Goal: Find specific page/section: Find specific page/section

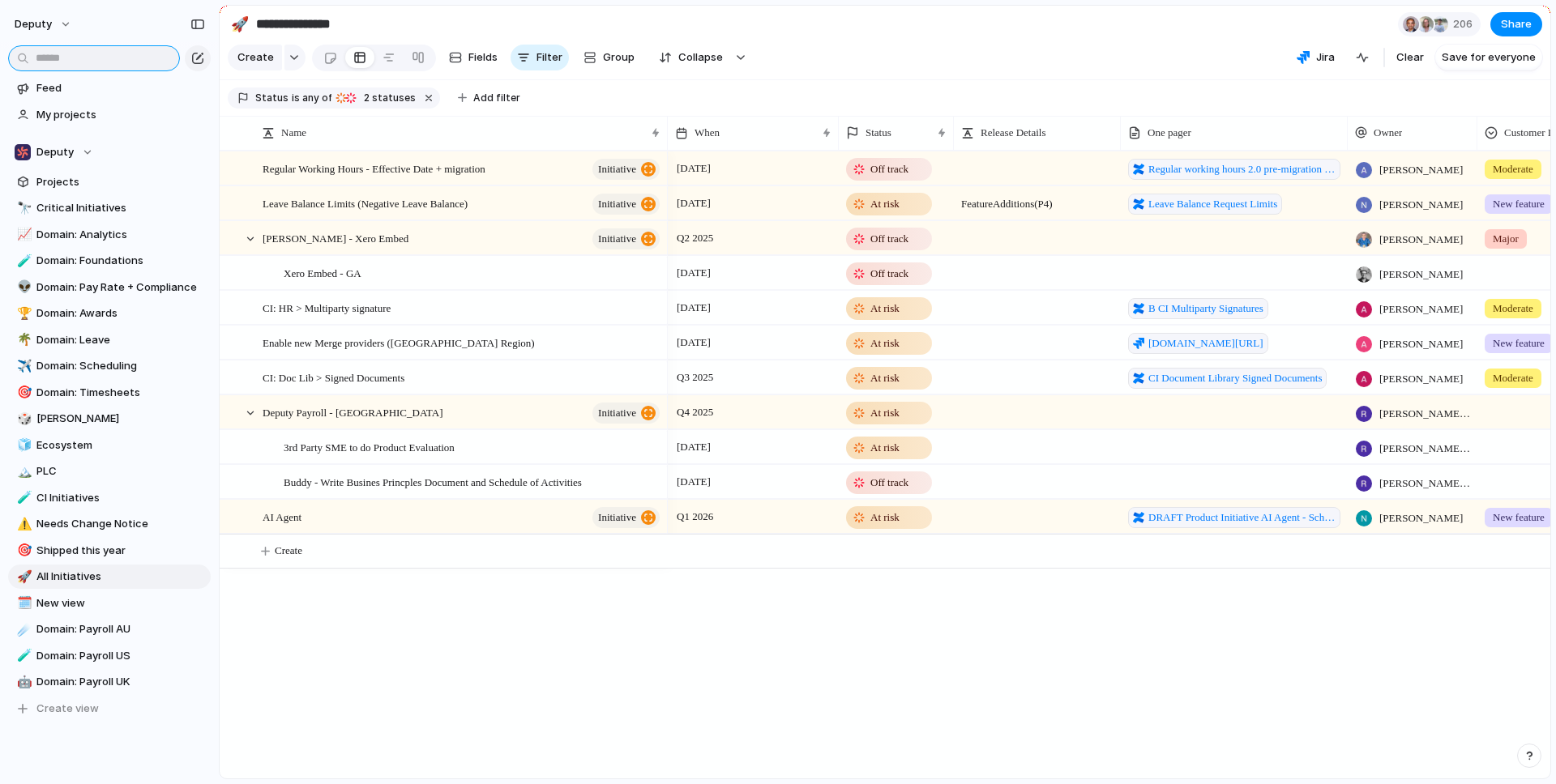
click at [97, 49] on input "text" at bounding box center [93, 58] width 172 height 26
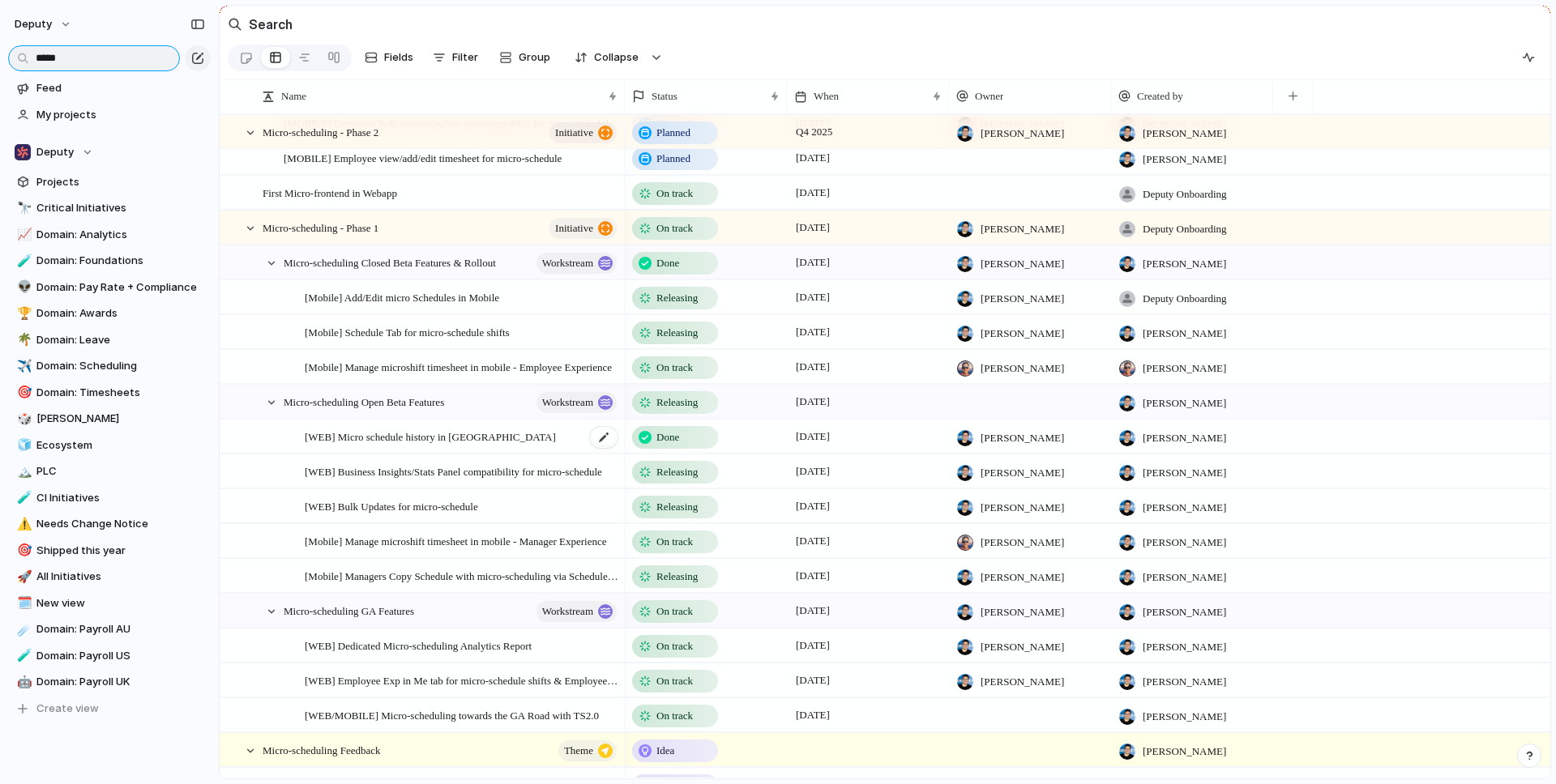
scroll to position [162, 0]
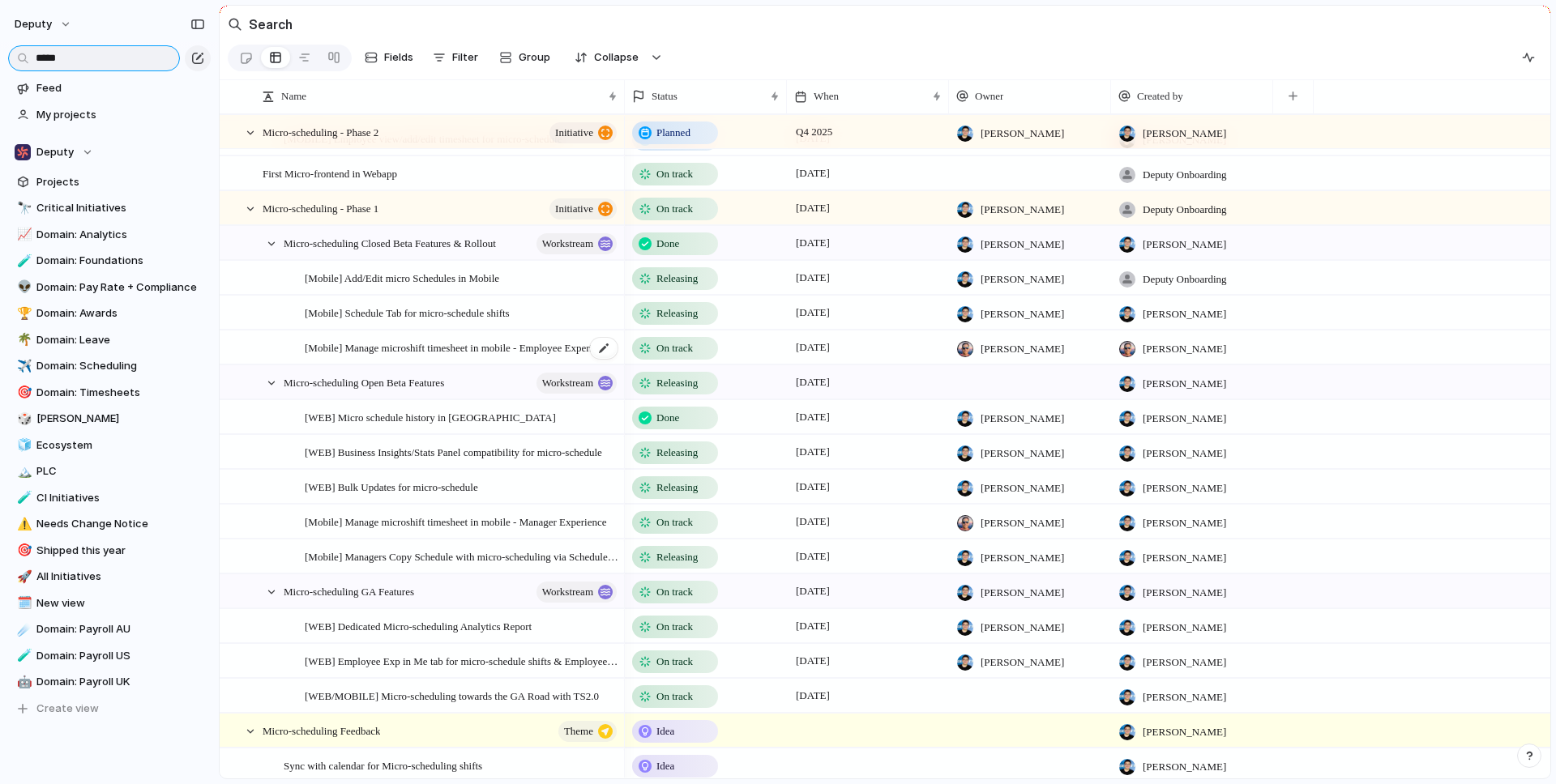
type input "*****"
